Goal: Navigation & Orientation: Find specific page/section

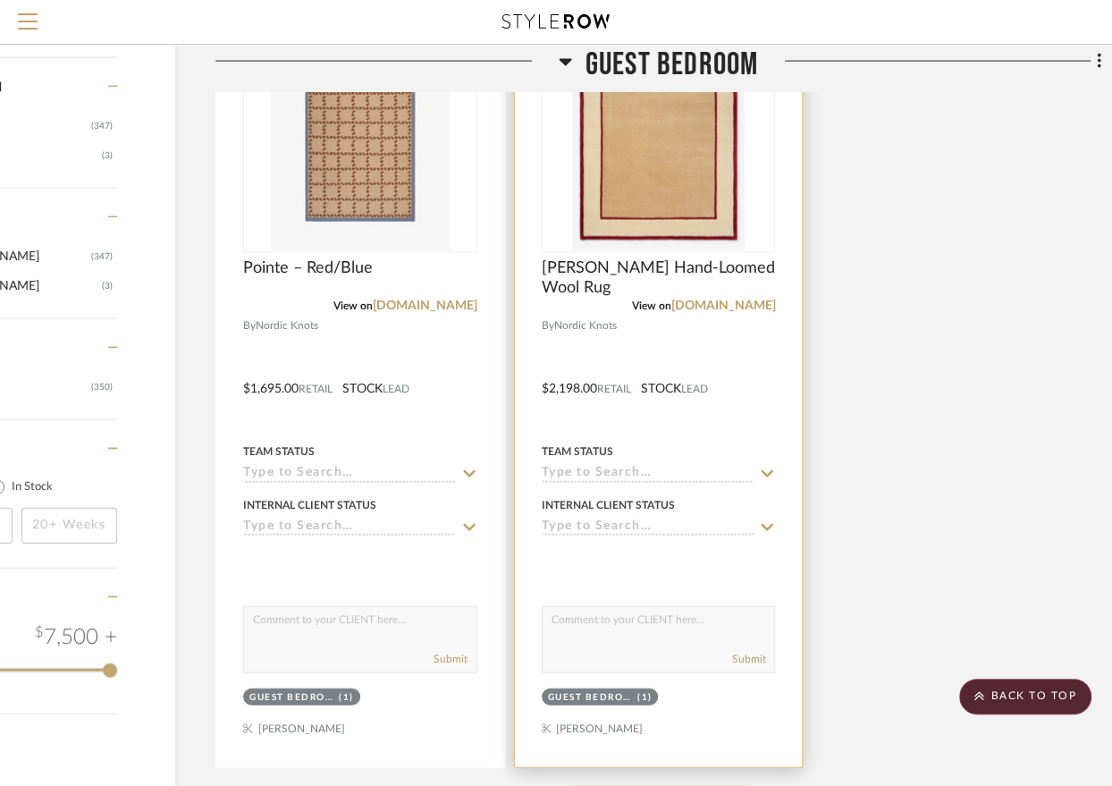
scroll to position [2742, 161]
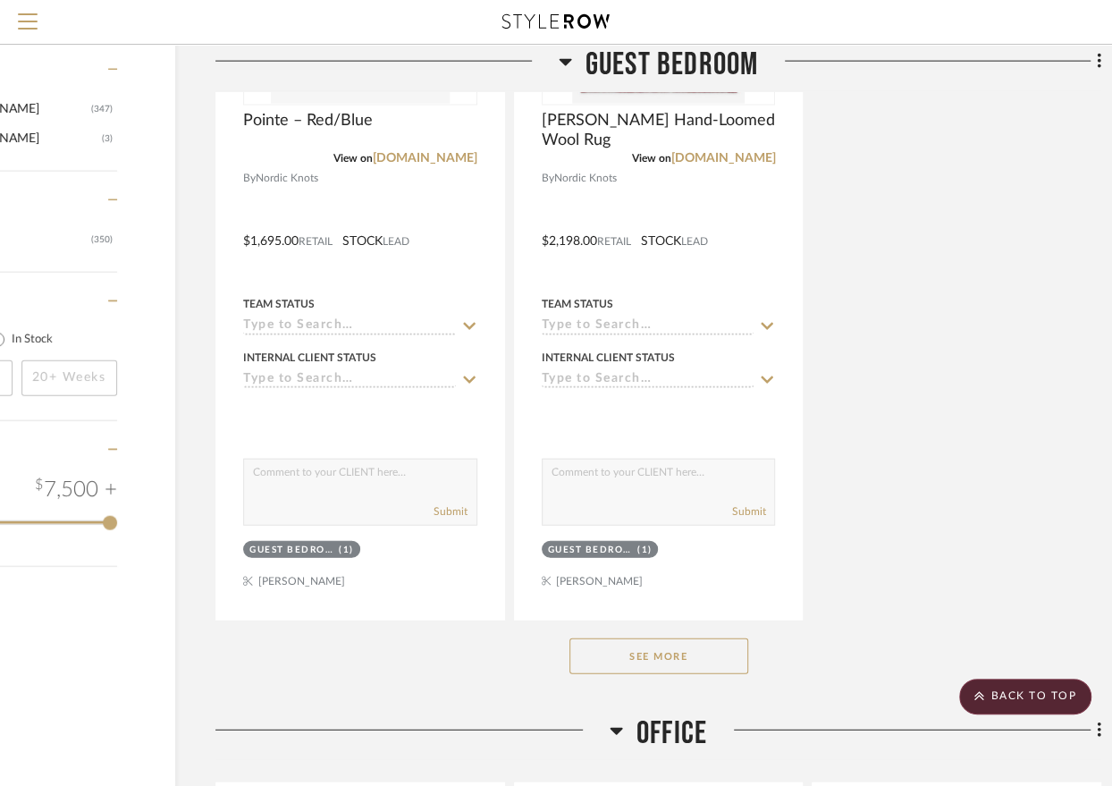
click at [689, 660] on button "See More" at bounding box center [659, 657] width 179 height 36
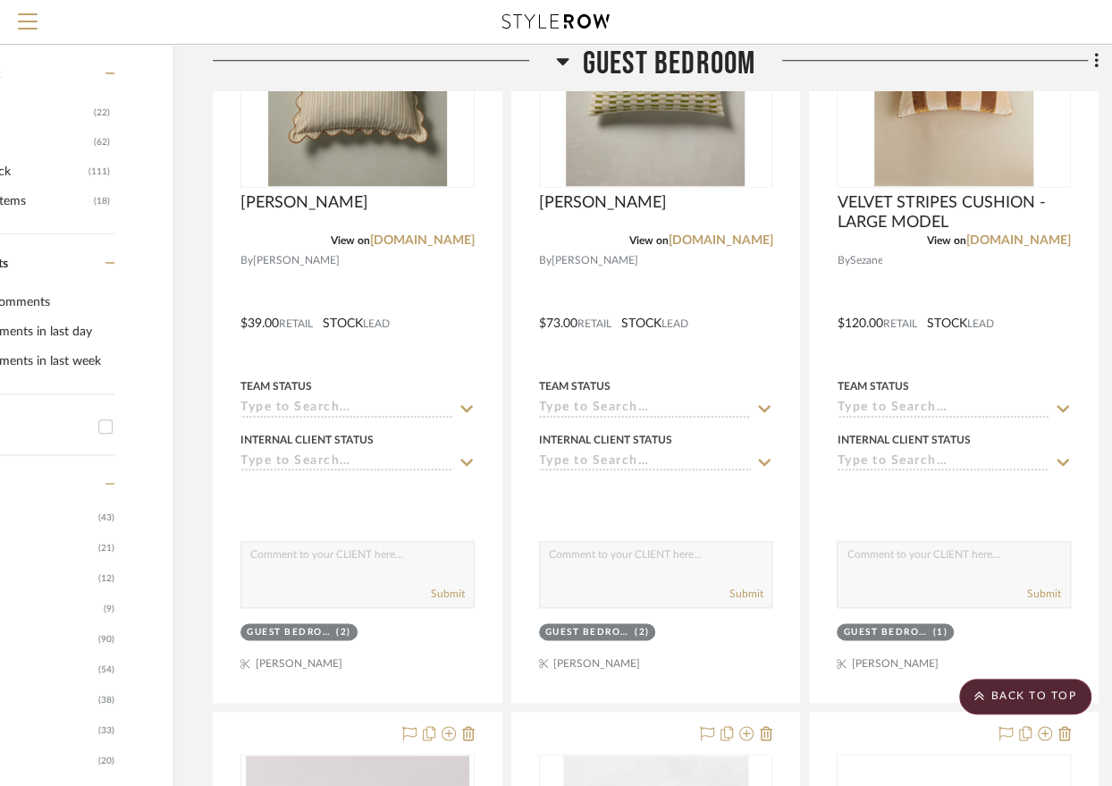
scroll to position [1114, 164]
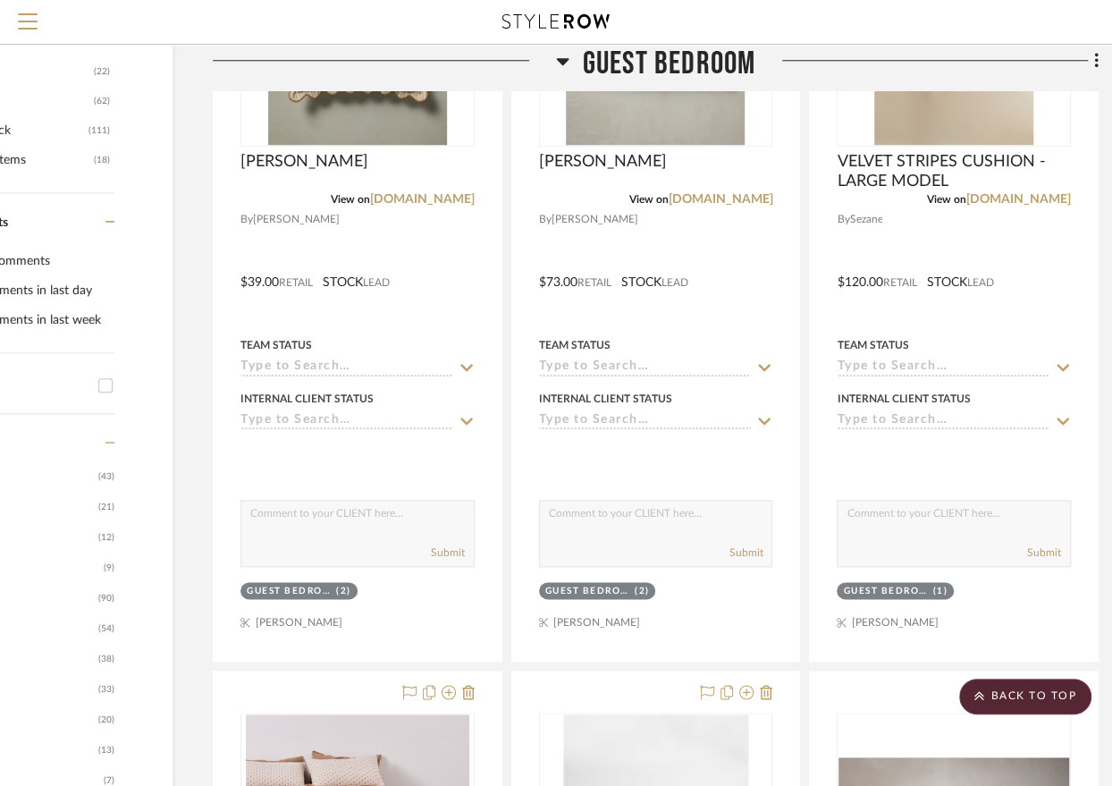
click at [698, 52] on span "Guest Bedroom" at bounding box center [669, 64] width 173 height 38
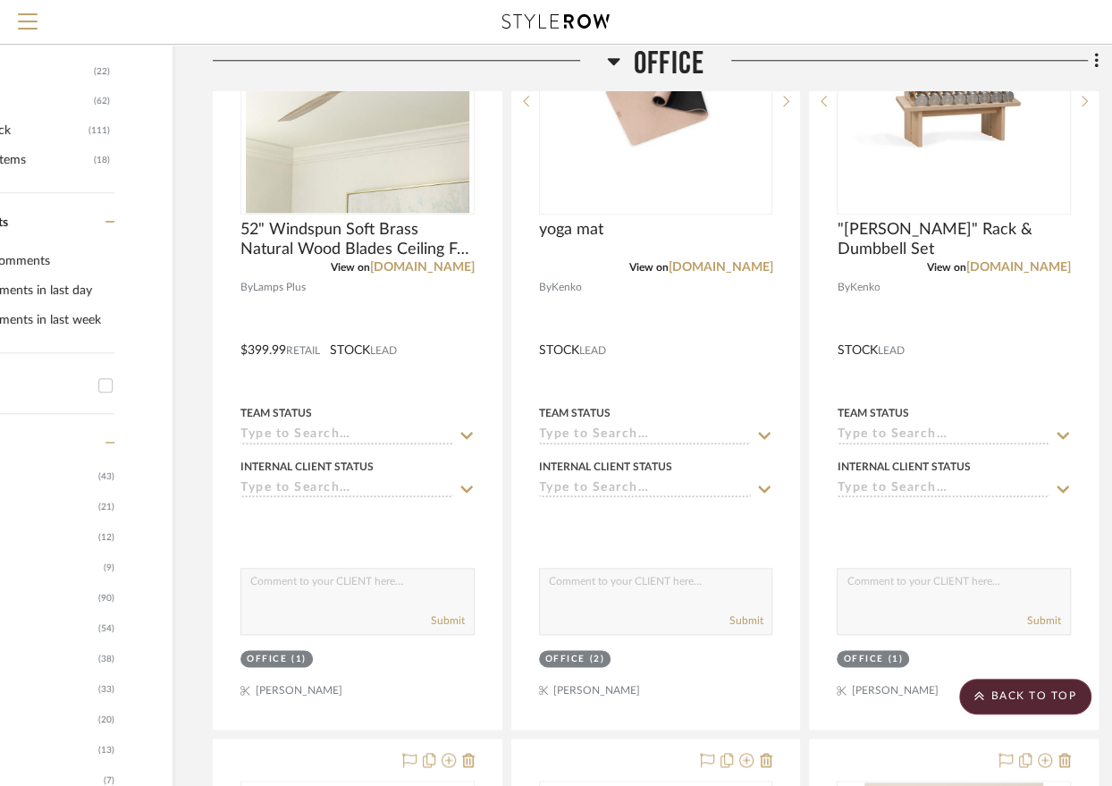
click at [671, 44] on div "Search by brands, products, categories, colors, or styles" at bounding box center [556, 22] width 1112 height 45
click at [660, 66] on span "Office" at bounding box center [669, 64] width 71 height 38
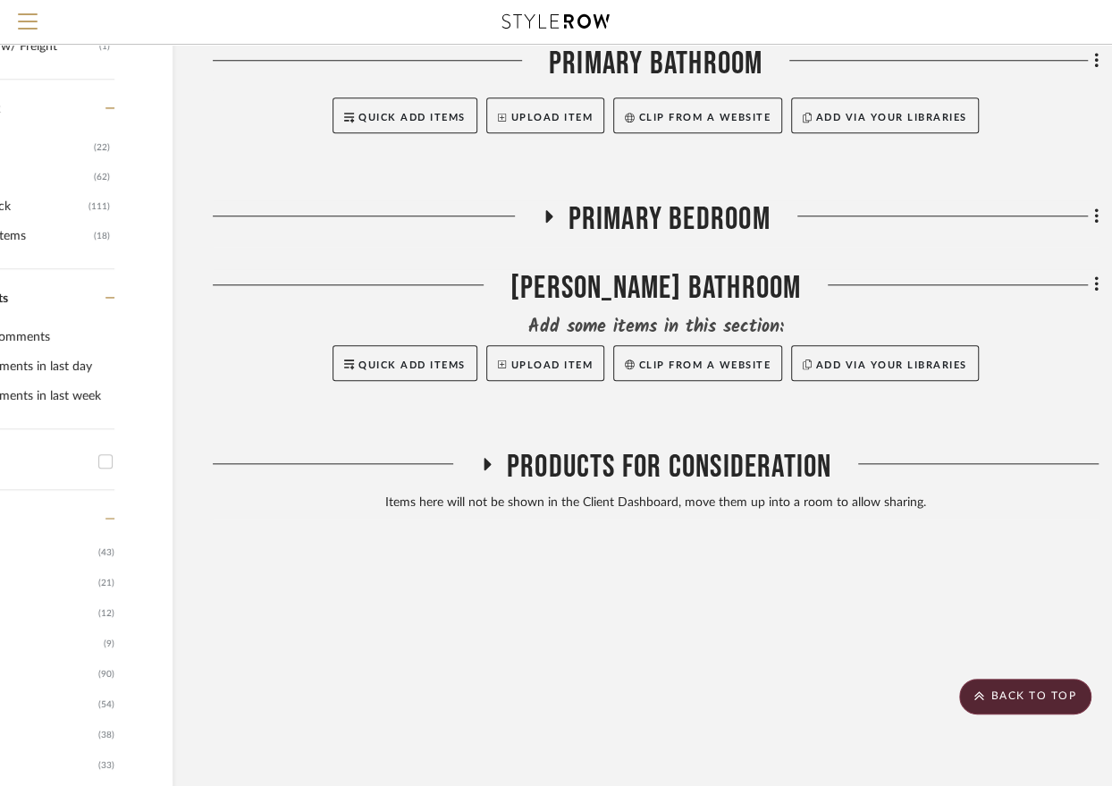
scroll to position [1034, 166]
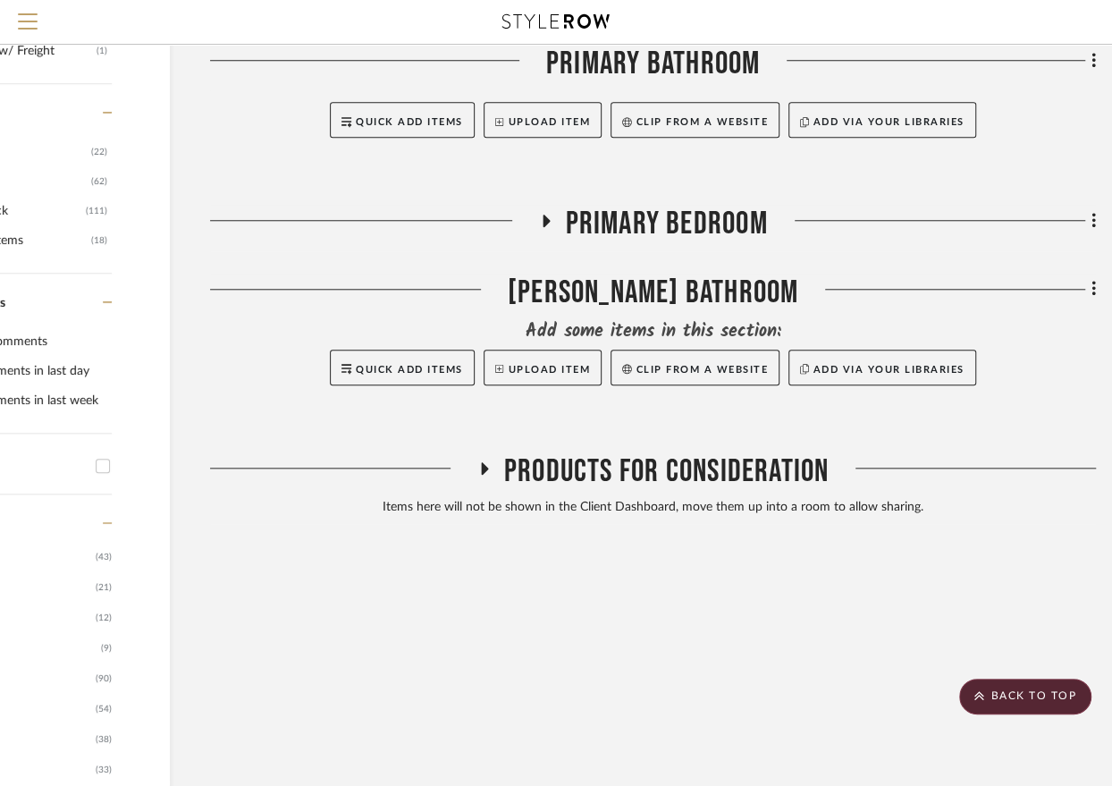
click at [645, 229] on span "Primary Bedroom" at bounding box center [667, 224] width 202 height 38
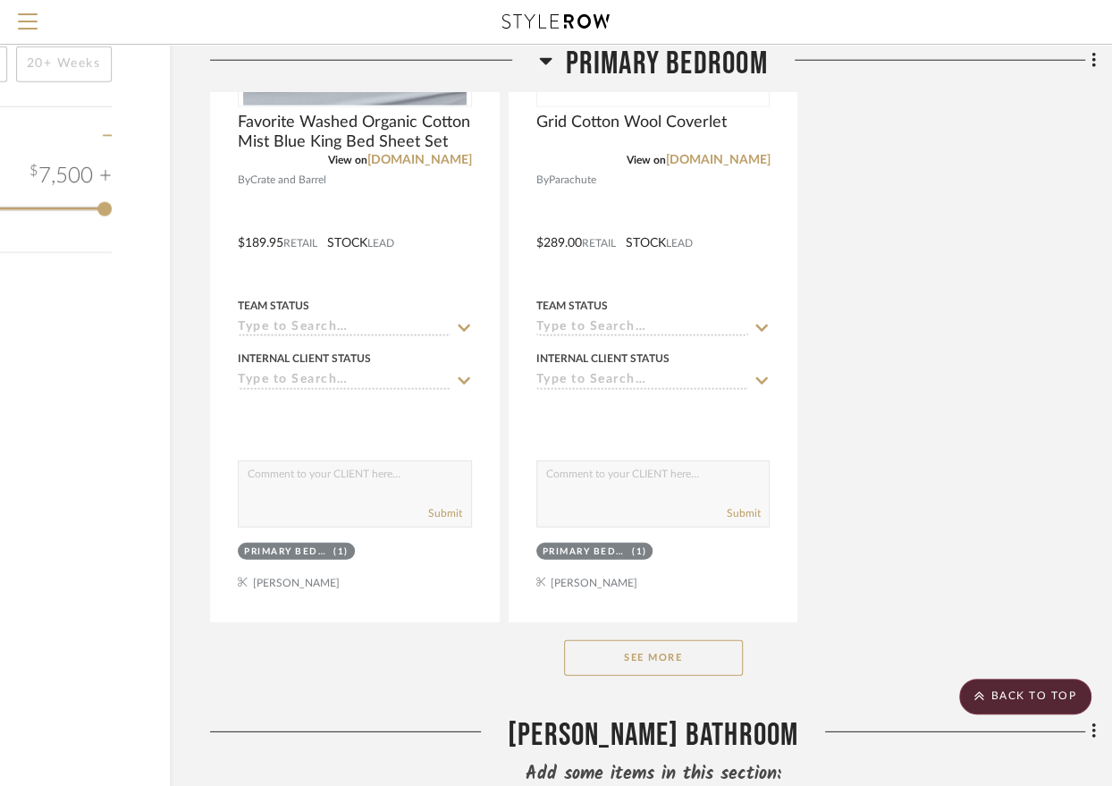
scroll to position [3074, 166]
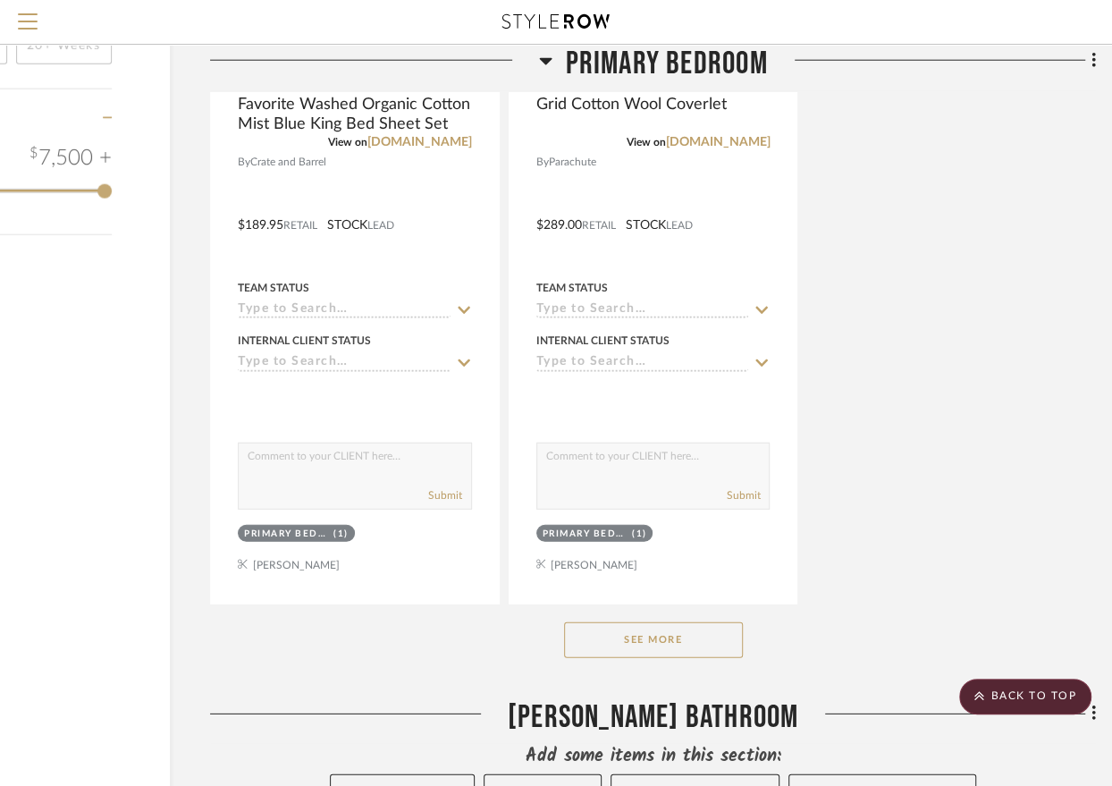
click at [640, 630] on button "See More" at bounding box center [653, 640] width 179 height 36
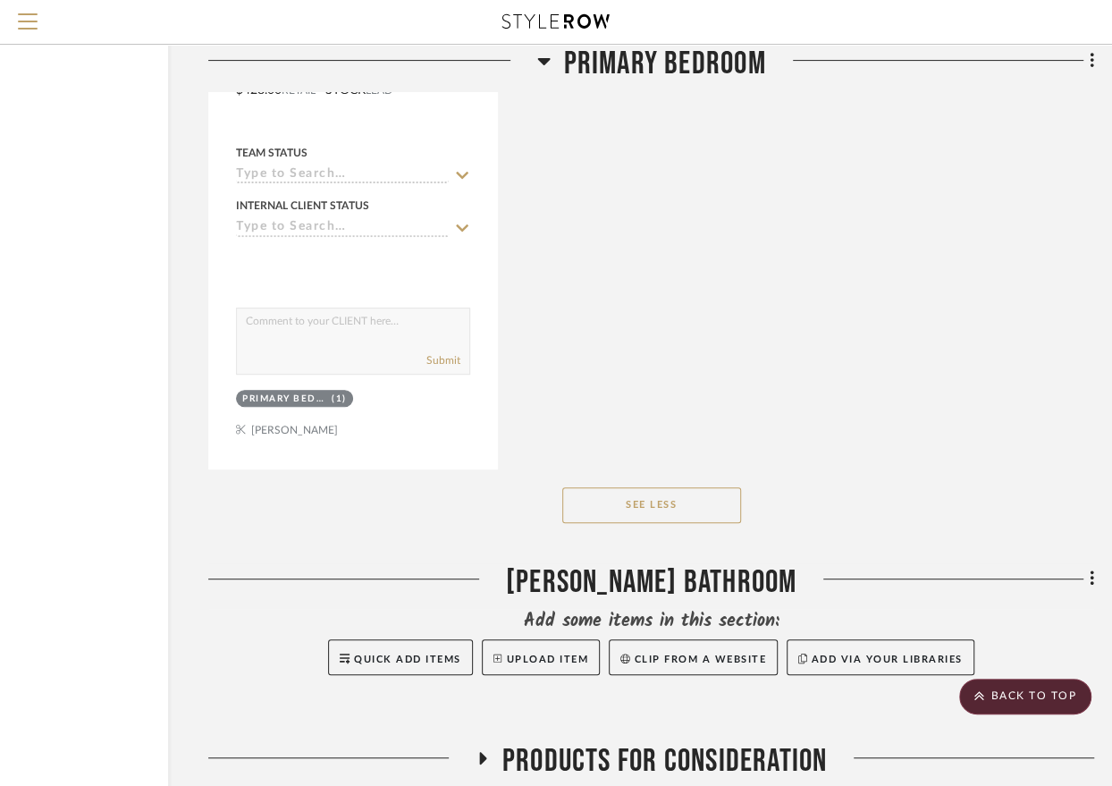
scroll to position [4953, 168]
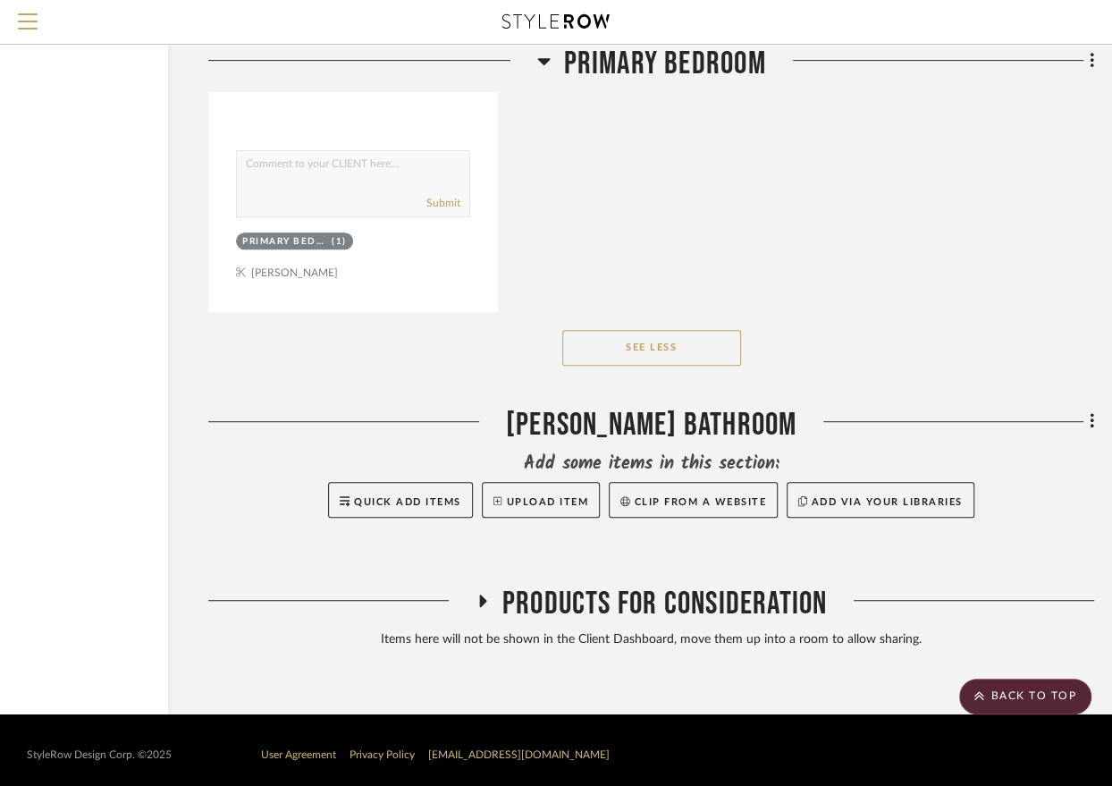
click at [611, 585] on span "Products For Consideration" at bounding box center [665, 604] width 325 height 38
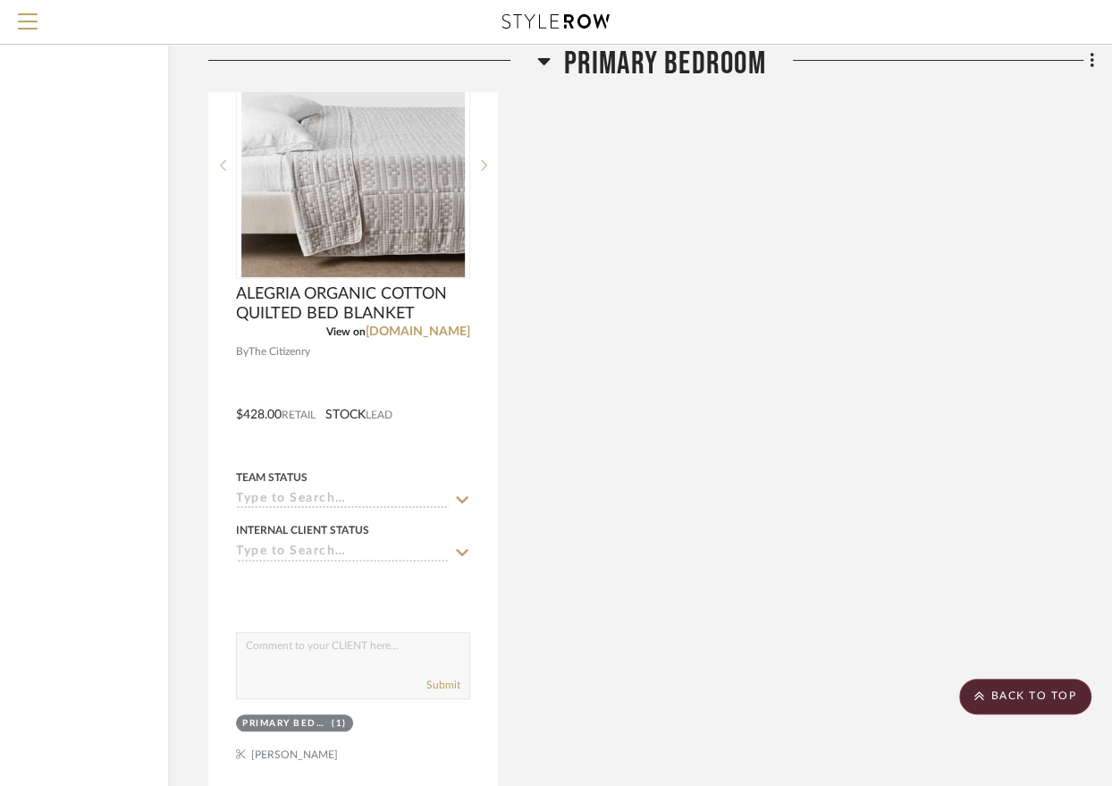
scroll to position [4454, 168]
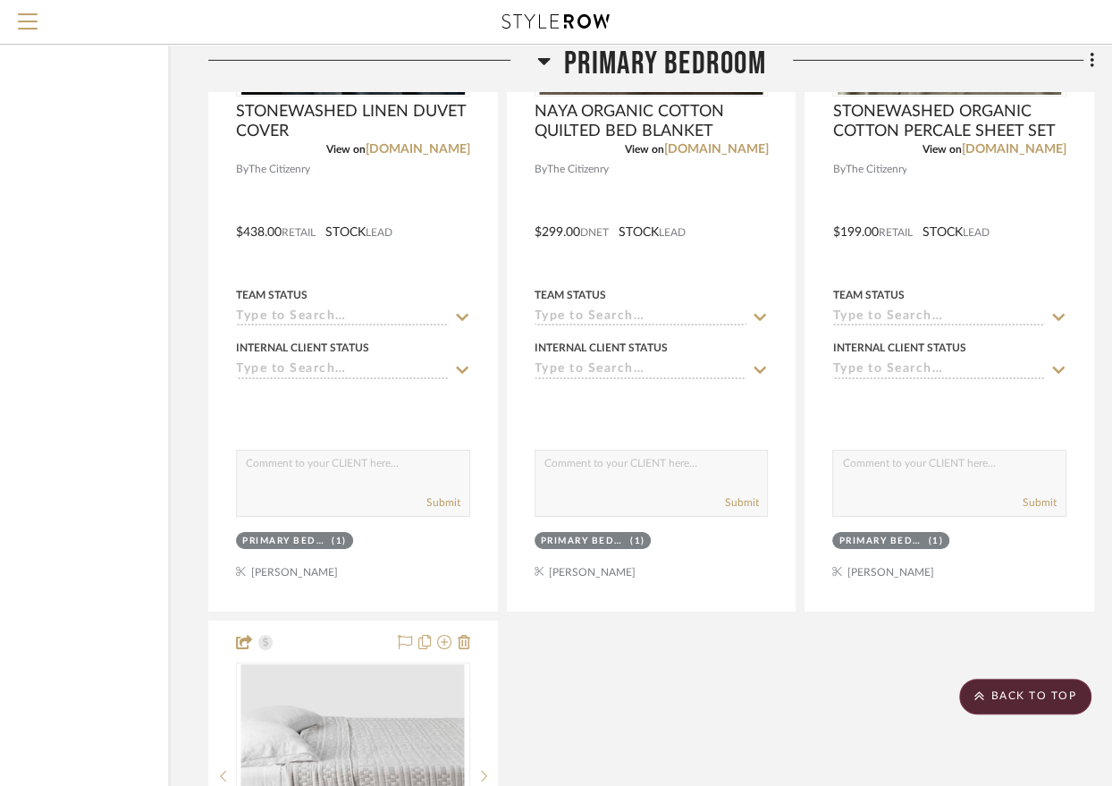
click at [651, 61] on span "Primary Bedroom" at bounding box center [665, 64] width 202 height 38
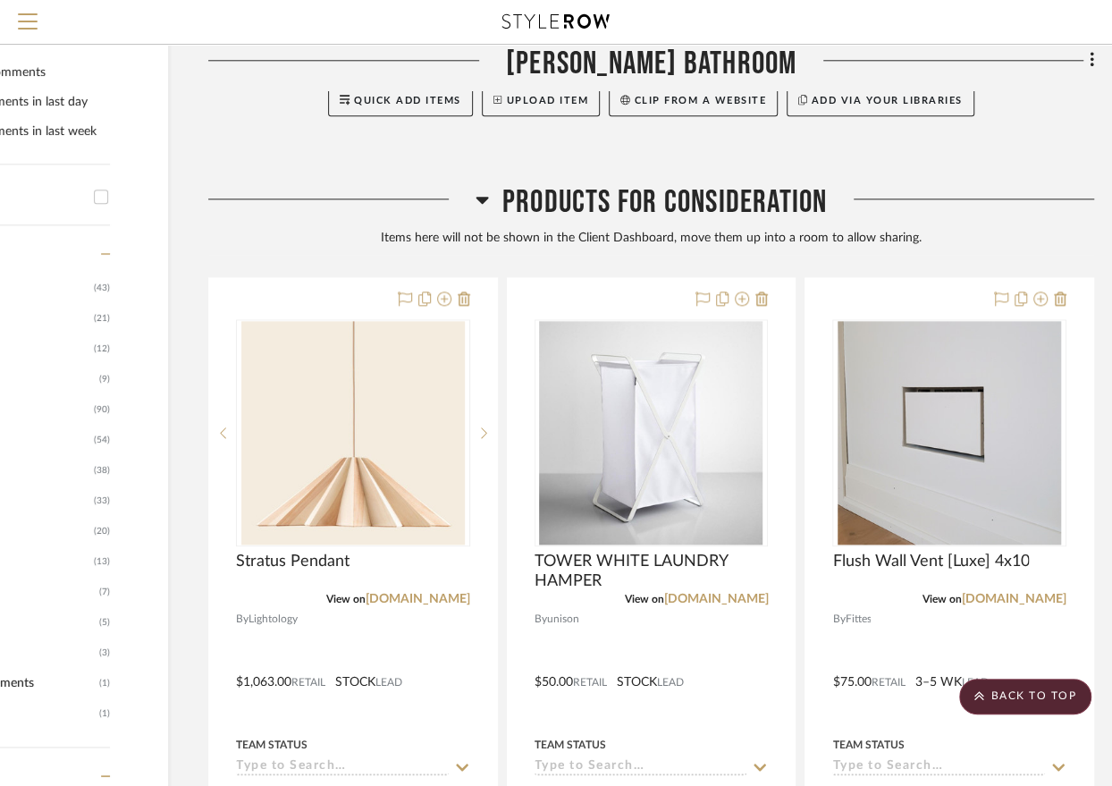
scroll to position [1307, 168]
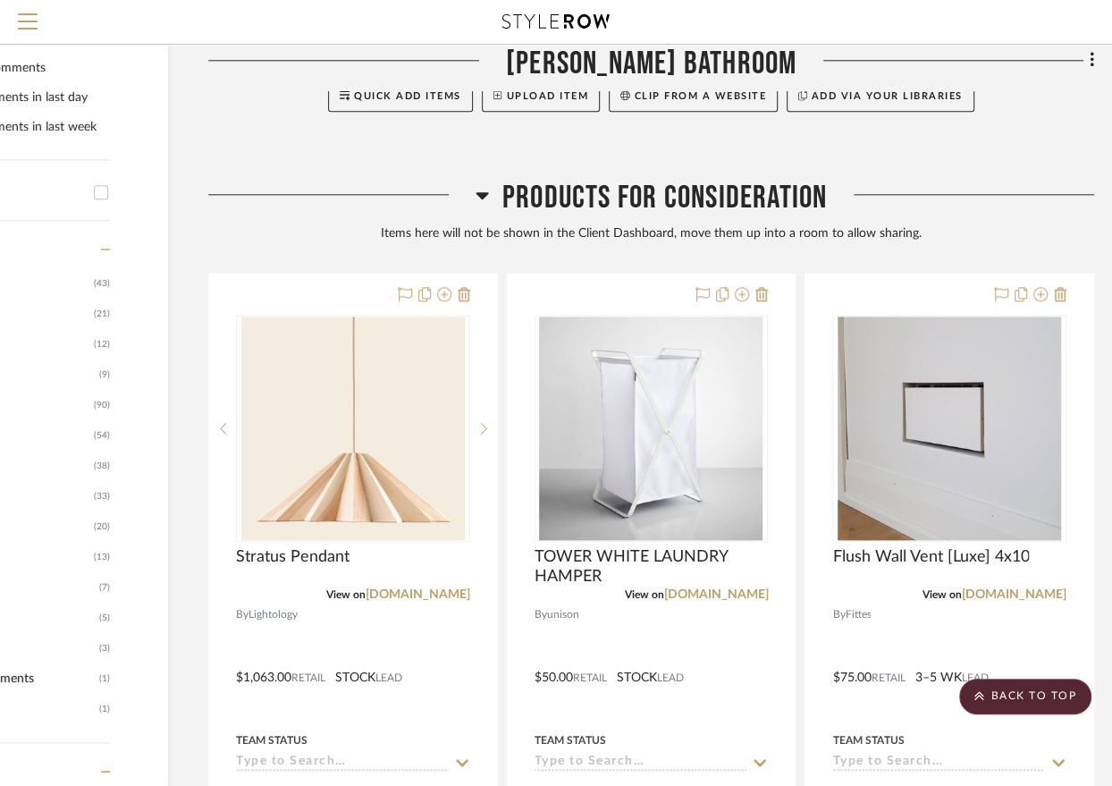
click at [645, 195] on span "Products For Consideration" at bounding box center [665, 198] width 325 height 38
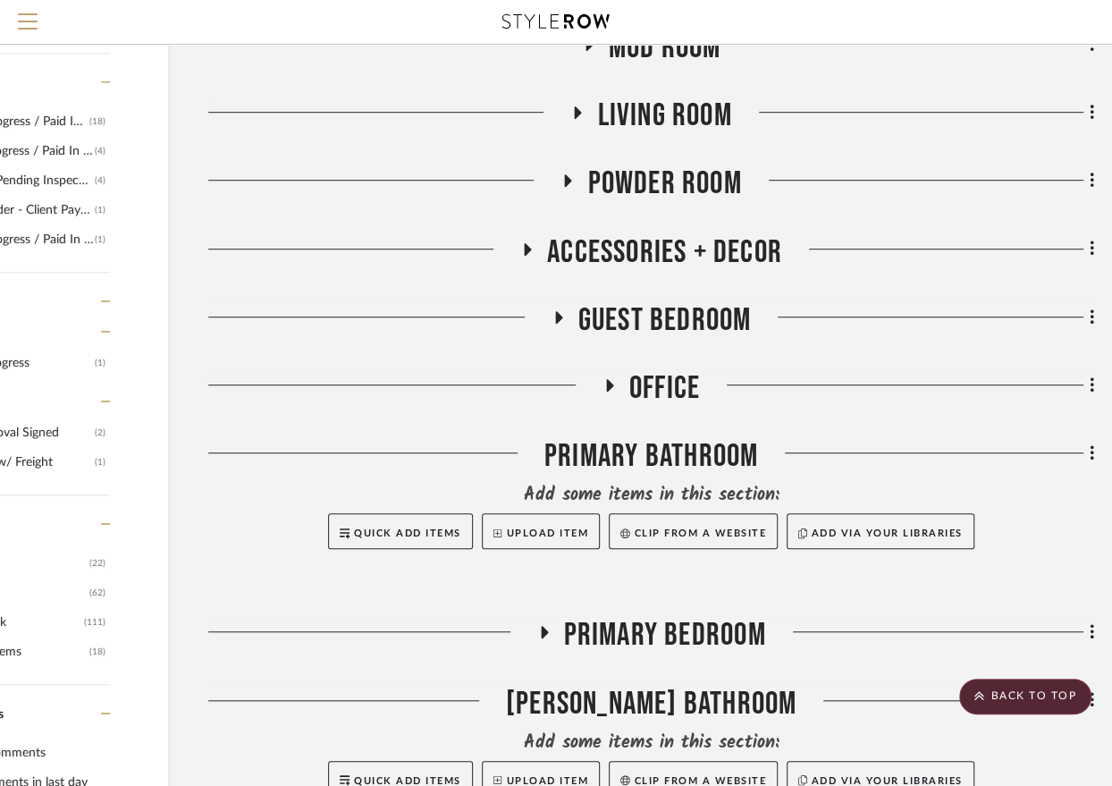
scroll to position [600, 168]
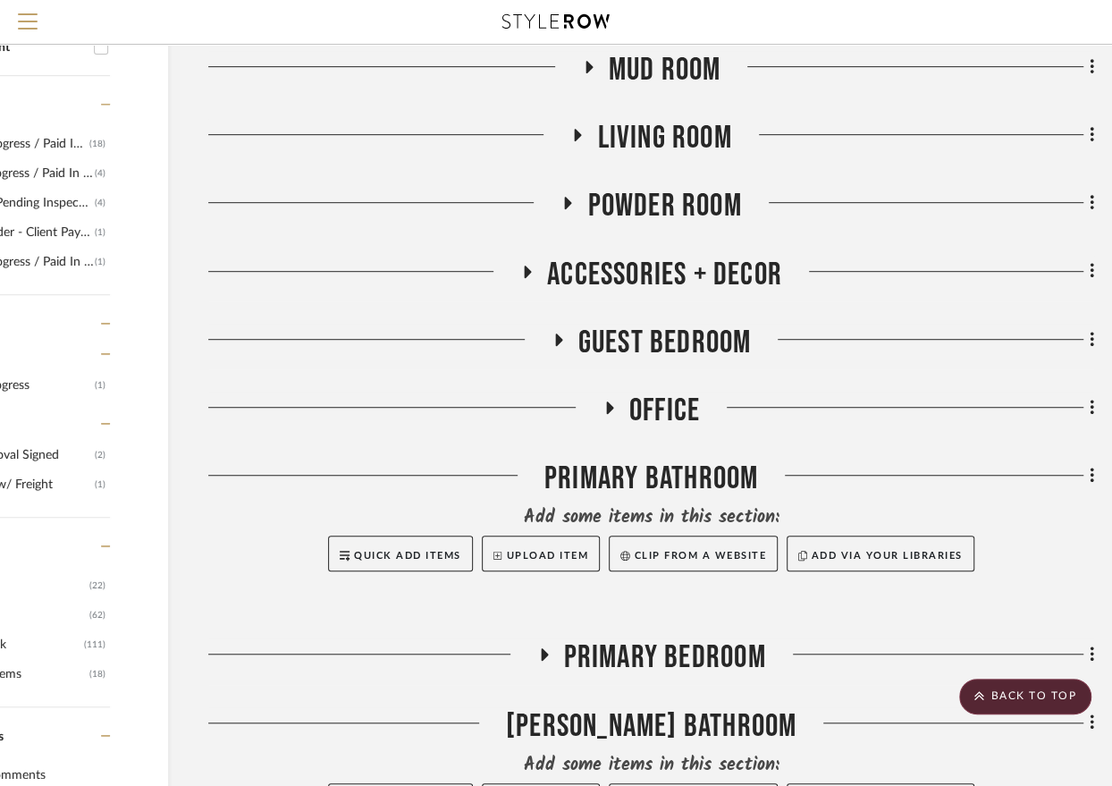
click at [637, 269] on span "Accessories + Decor" at bounding box center [664, 275] width 235 height 38
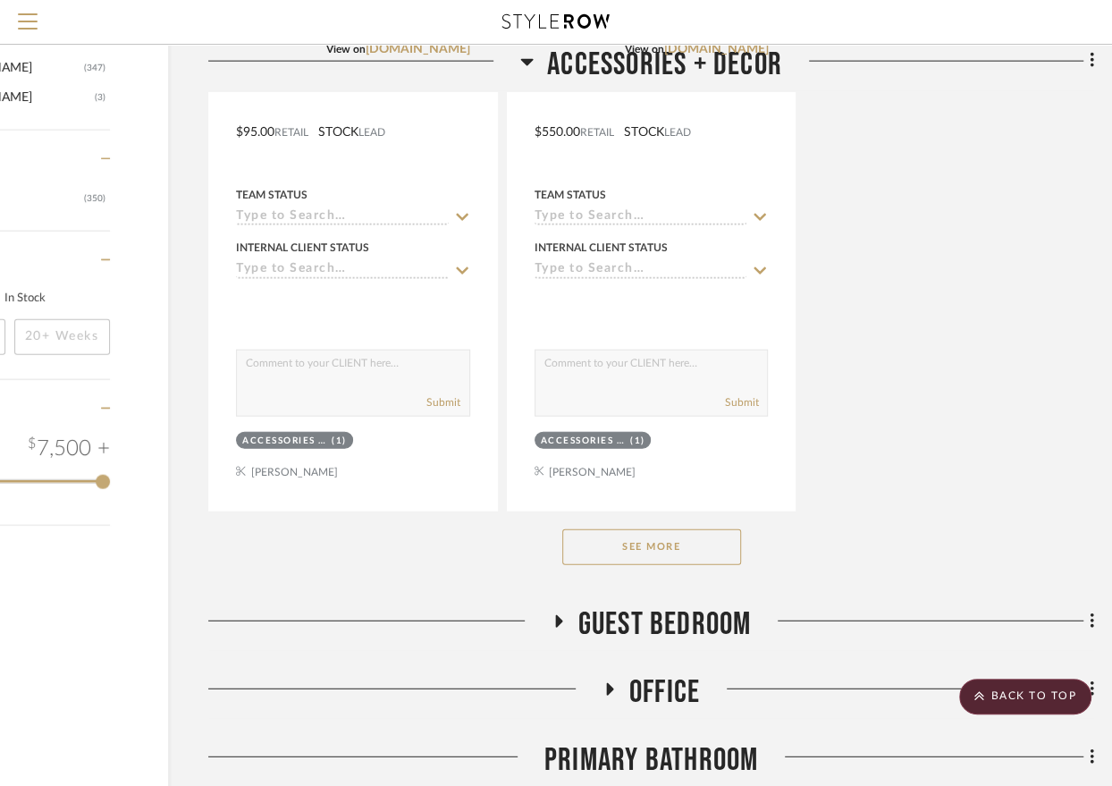
scroll to position [2787, 168]
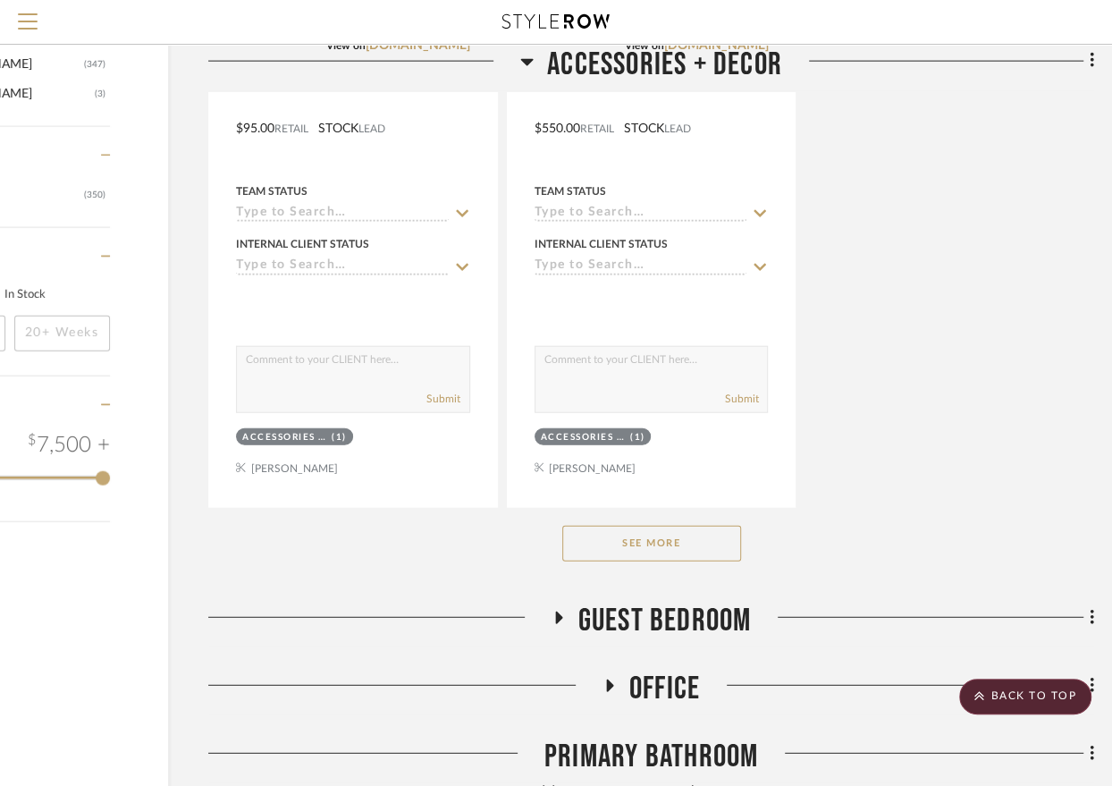
click at [651, 546] on button "See More" at bounding box center [652, 544] width 179 height 36
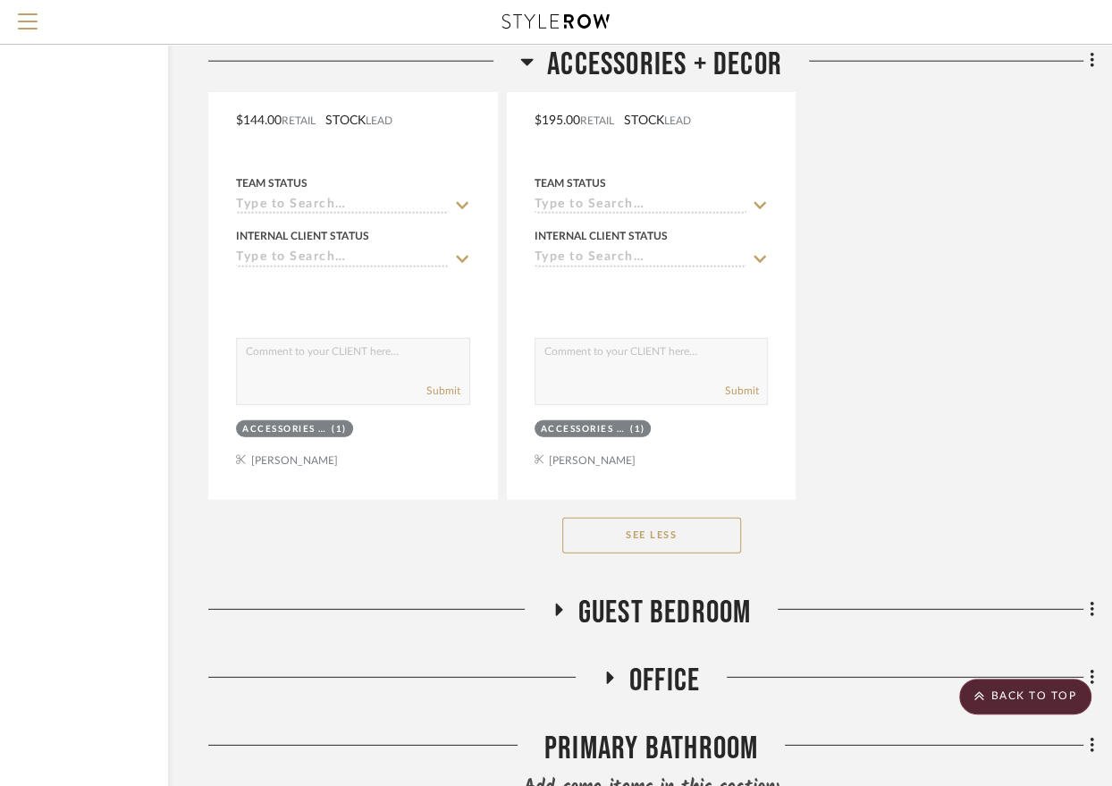
scroll to position [29771, 168]
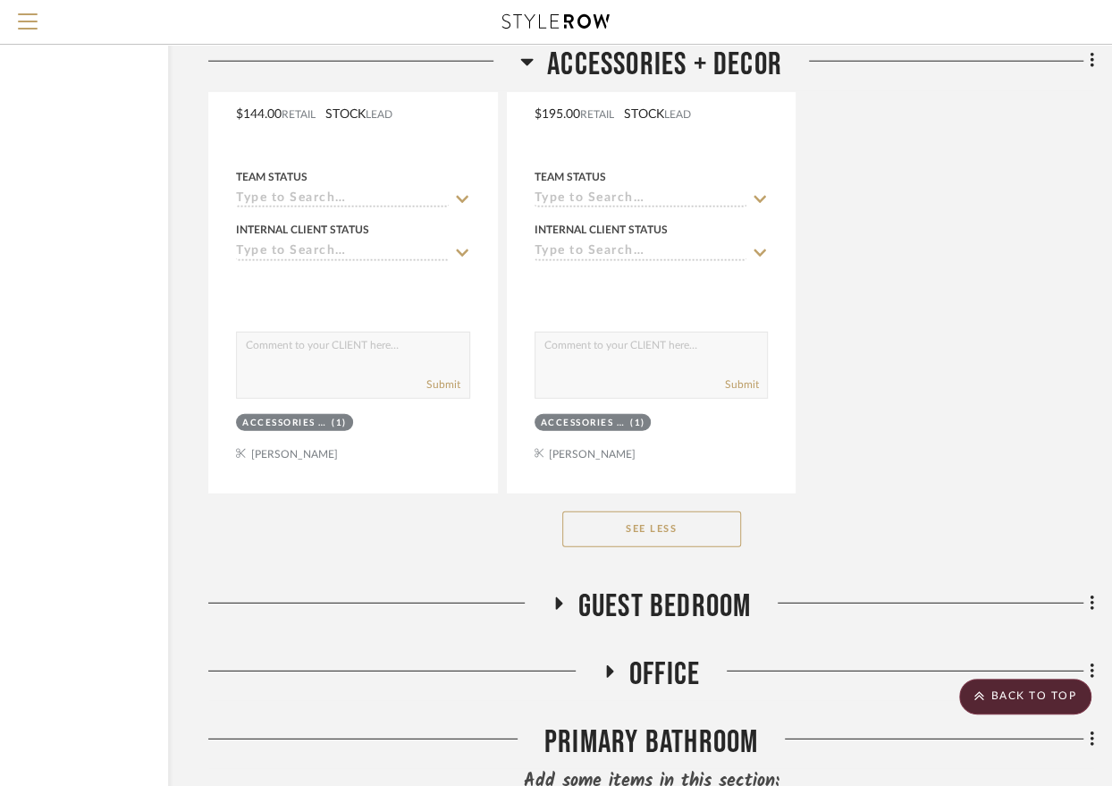
click at [701, 66] on span "Accessories + Decor" at bounding box center [664, 64] width 235 height 38
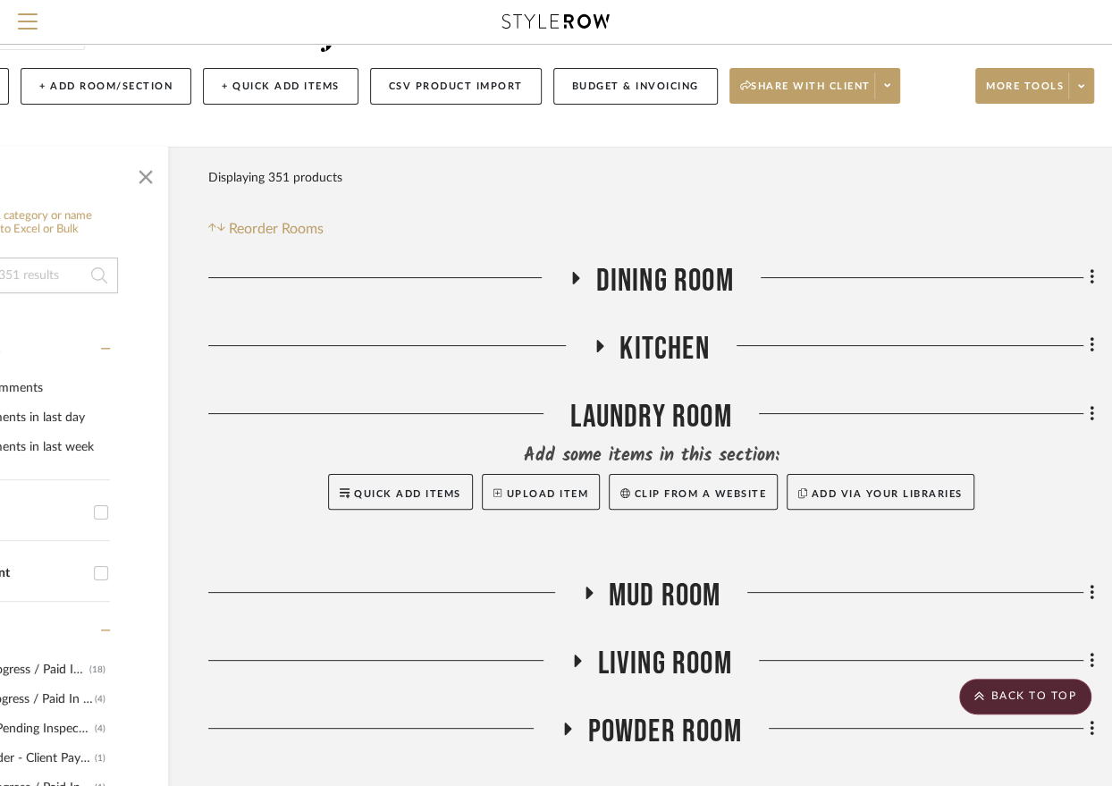
scroll to position [63, 168]
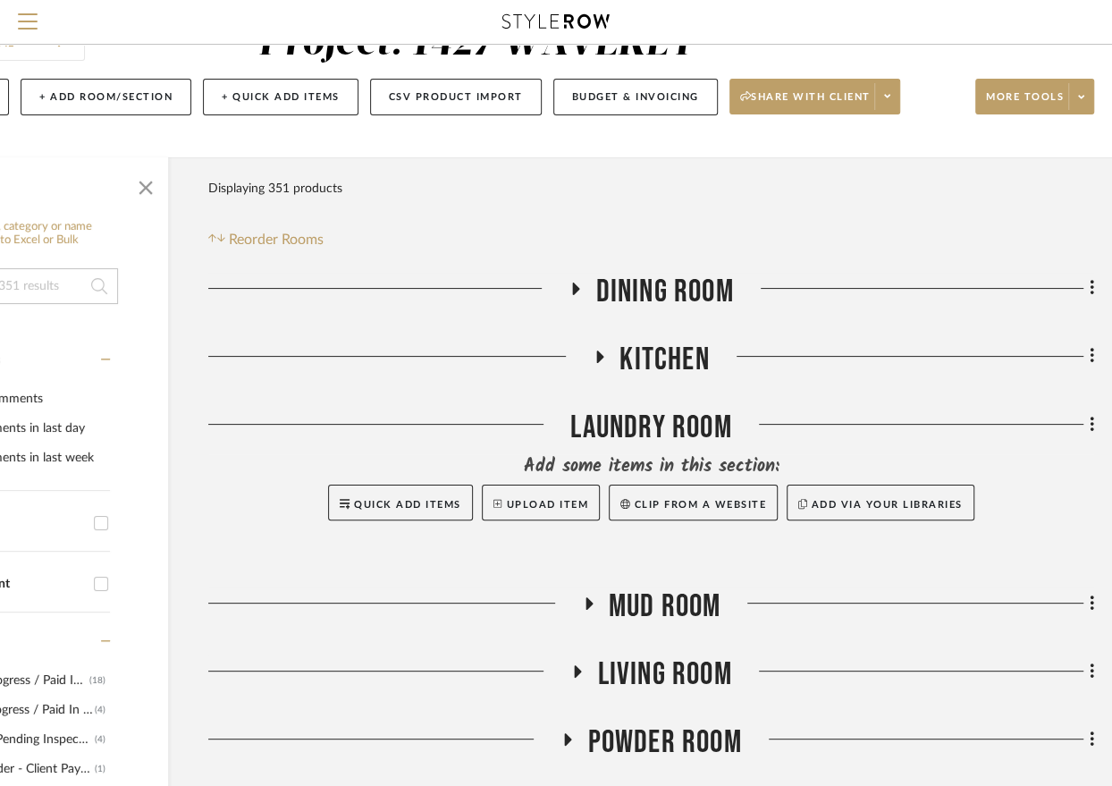
click at [675, 291] on span "Dining Room" at bounding box center [665, 292] width 138 height 38
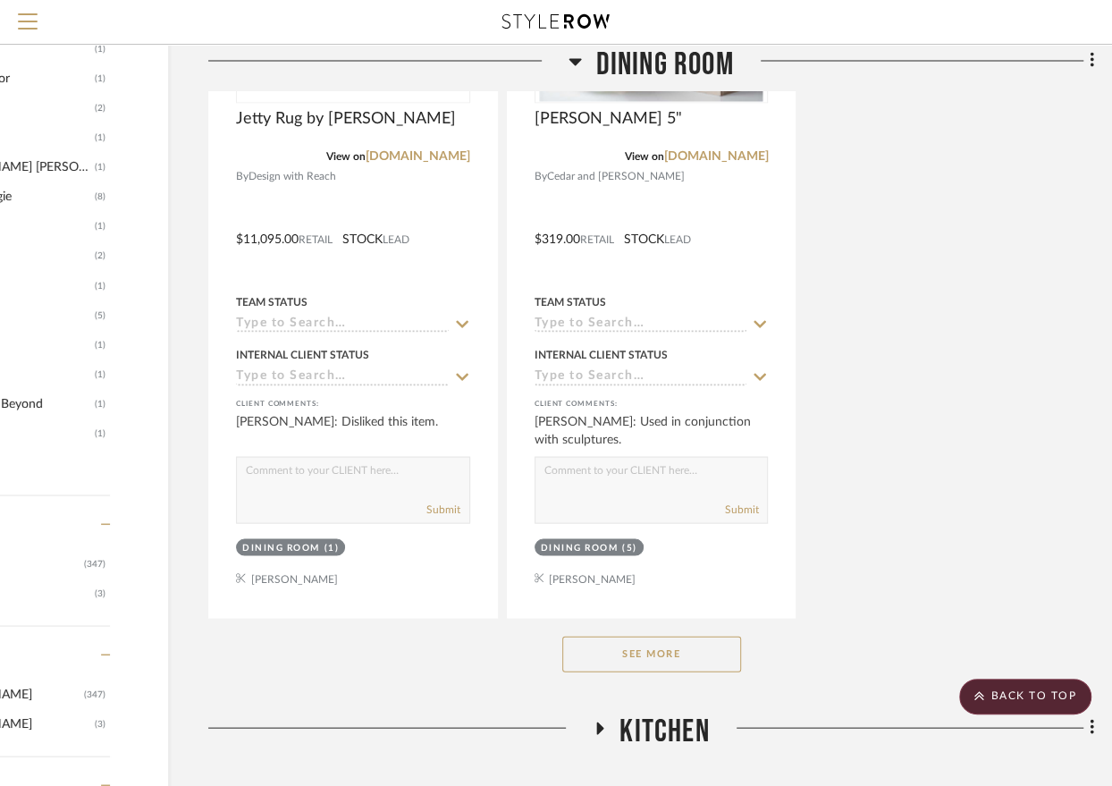
scroll to position [2322, 168]
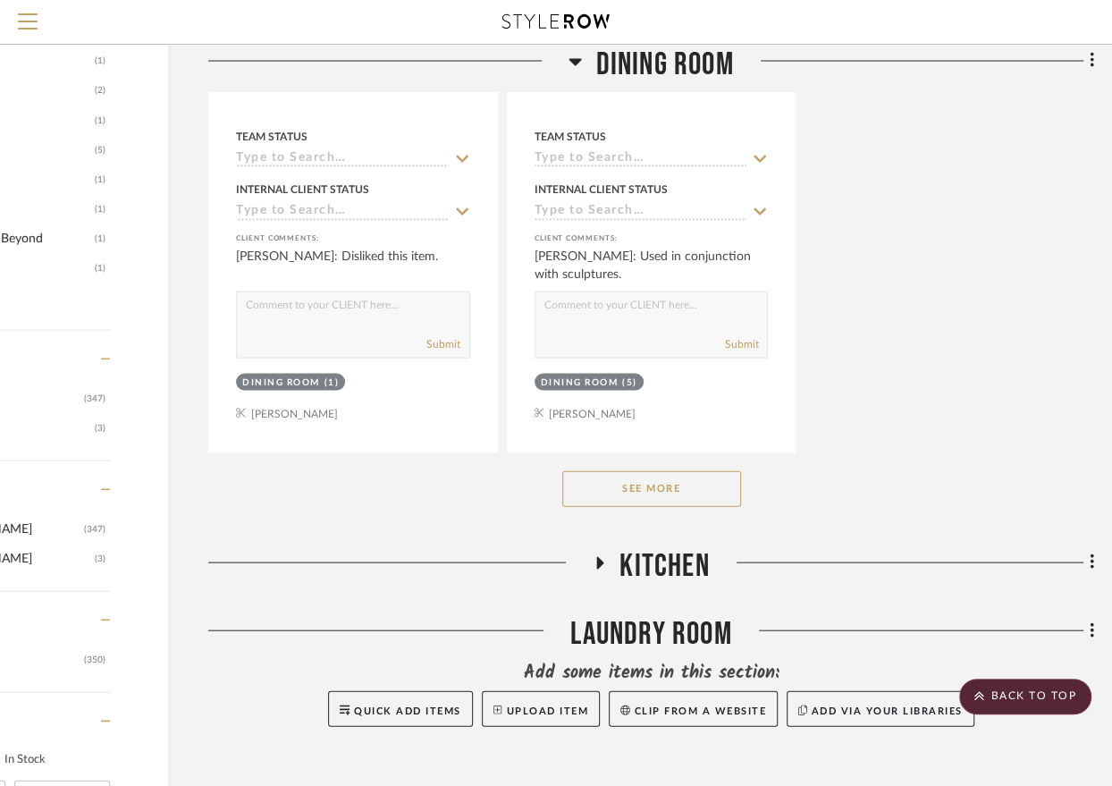
click at [678, 487] on button "See More" at bounding box center [652, 489] width 179 height 36
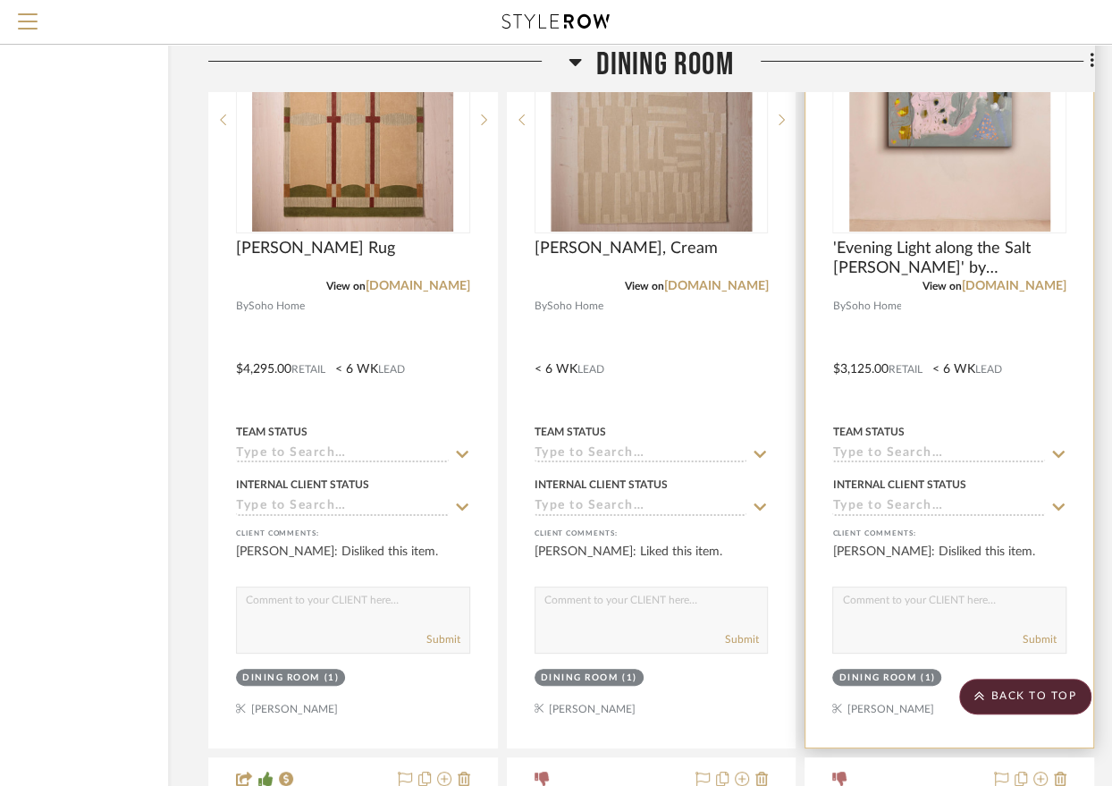
scroll to position [4389, 168]
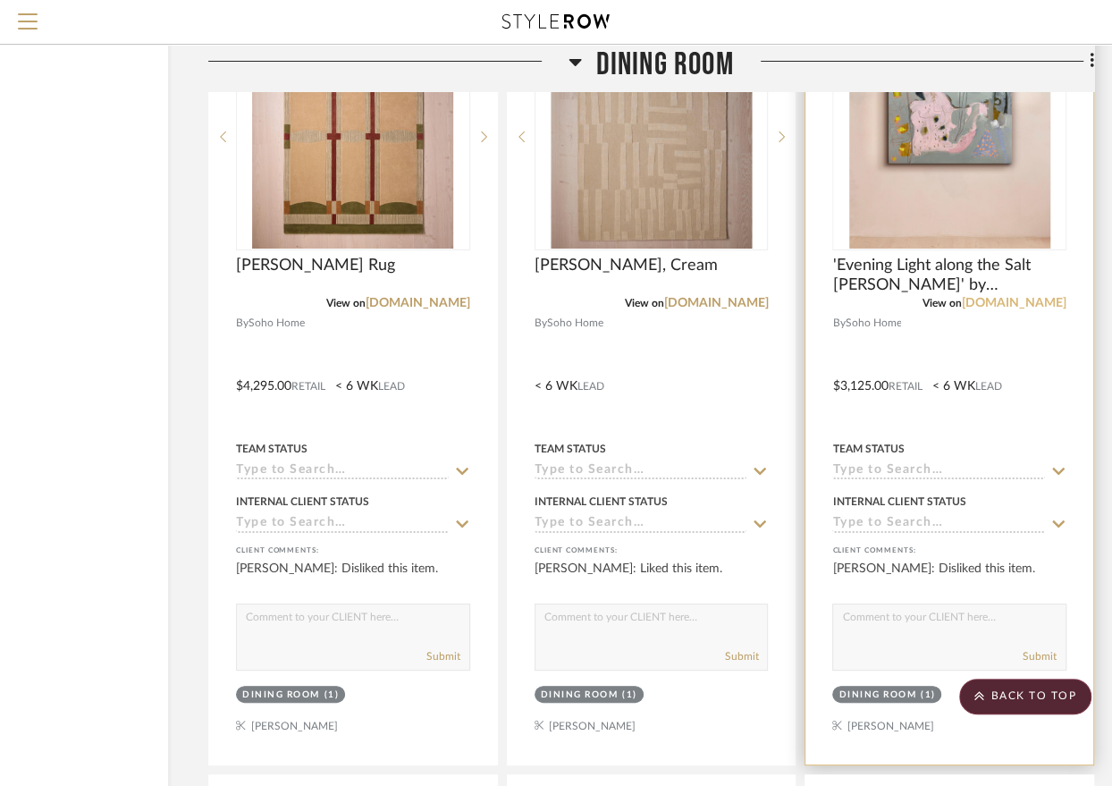
click at [1023, 297] on link "[DOMAIN_NAME]" at bounding box center [1014, 303] width 105 height 13
